Goal: Information Seeking & Learning: Learn about a topic

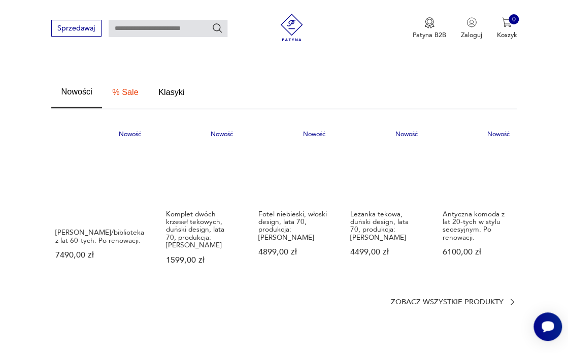
scroll to position [599, 0]
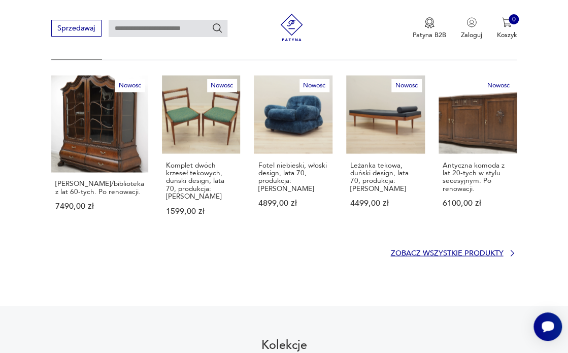
click at [459, 250] on p "Zobacz wszystkie produkty" at bounding box center [446, 253] width 113 height 6
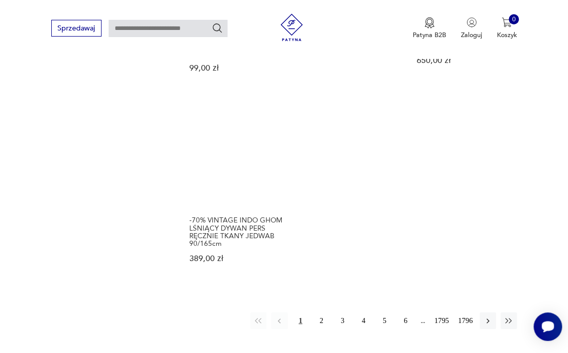
scroll to position [1130, 0]
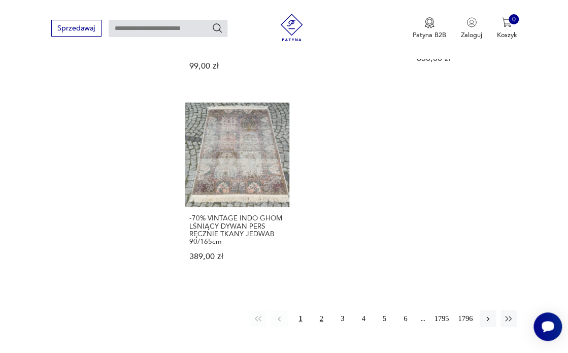
click at [321, 310] on button "2" at bounding box center [321, 318] width 16 height 16
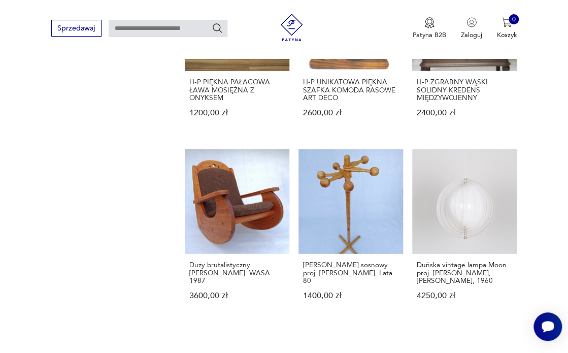
scroll to position [948, 0]
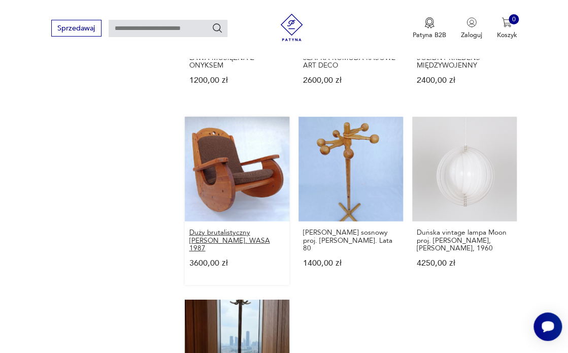
click at [224, 228] on h3 "Duży brutalistyczny [PERSON_NAME]. WASA 1987" at bounding box center [237, 239] width 96 height 23
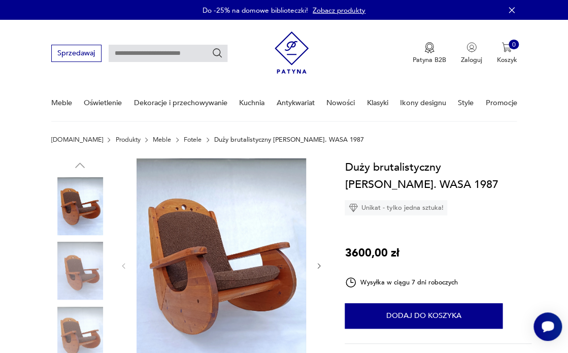
click at [199, 241] on img at bounding box center [220, 265] width 169 height 214
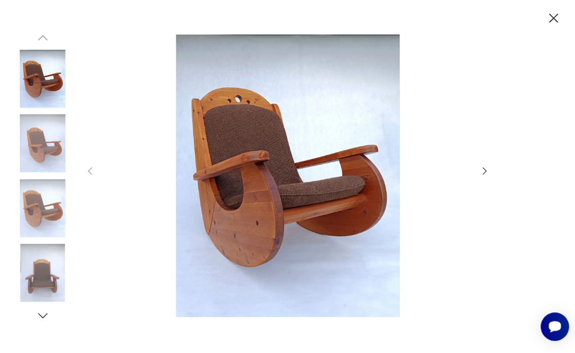
click at [486, 174] on icon "button" at bounding box center [484, 170] width 11 height 11
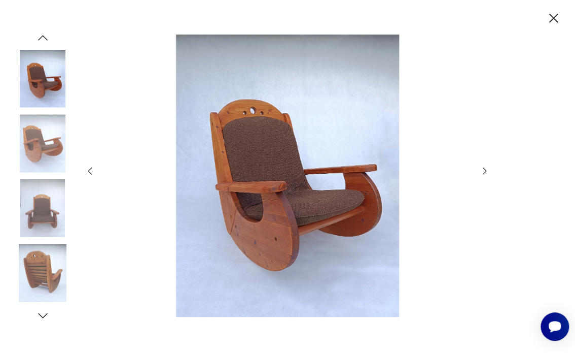
click at [486, 174] on icon "button" at bounding box center [484, 170] width 11 height 11
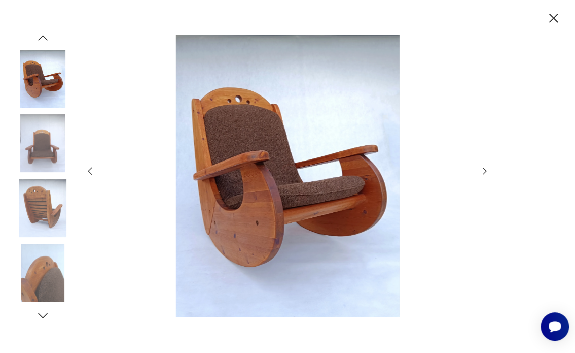
click at [486, 174] on icon "button" at bounding box center [484, 170] width 11 height 11
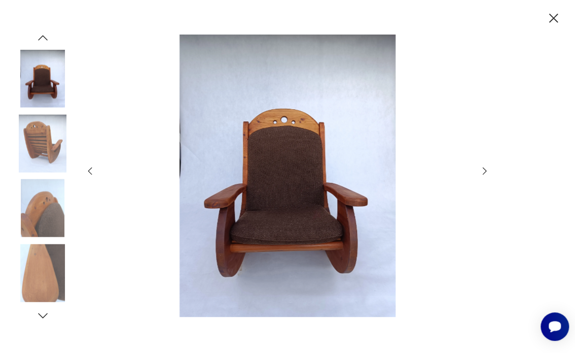
click at [486, 174] on icon "button" at bounding box center [484, 170] width 11 height 11
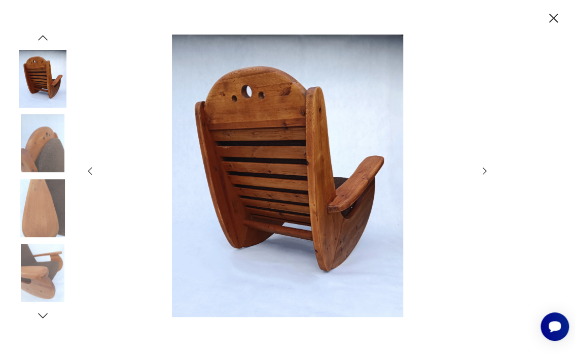
click at [550, 21] on icon "button" at bounding box center [553, 18] width 9 height 9
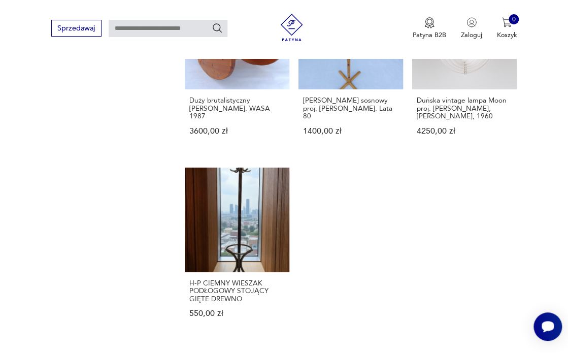
scroll to position [1137, 0]
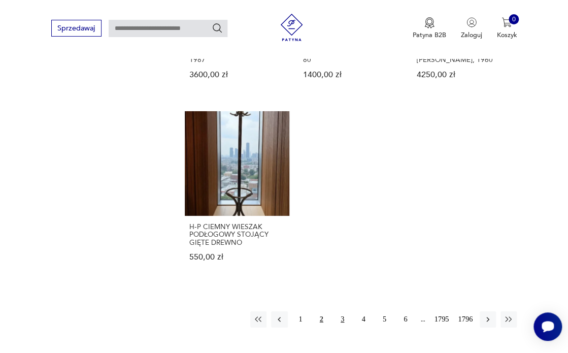
click at [343, 311] on button "3" at bounding box center [342, 319] width 16 height 16
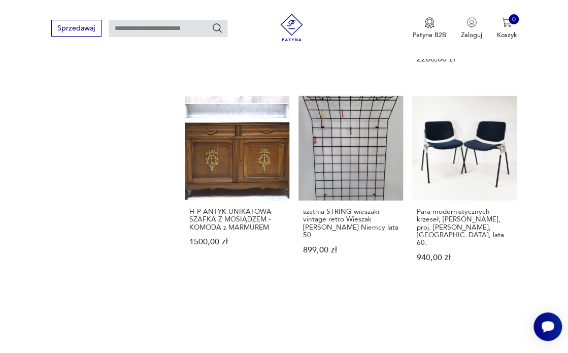
scroll to position [977, 0]
